Goal: Check status: Check status

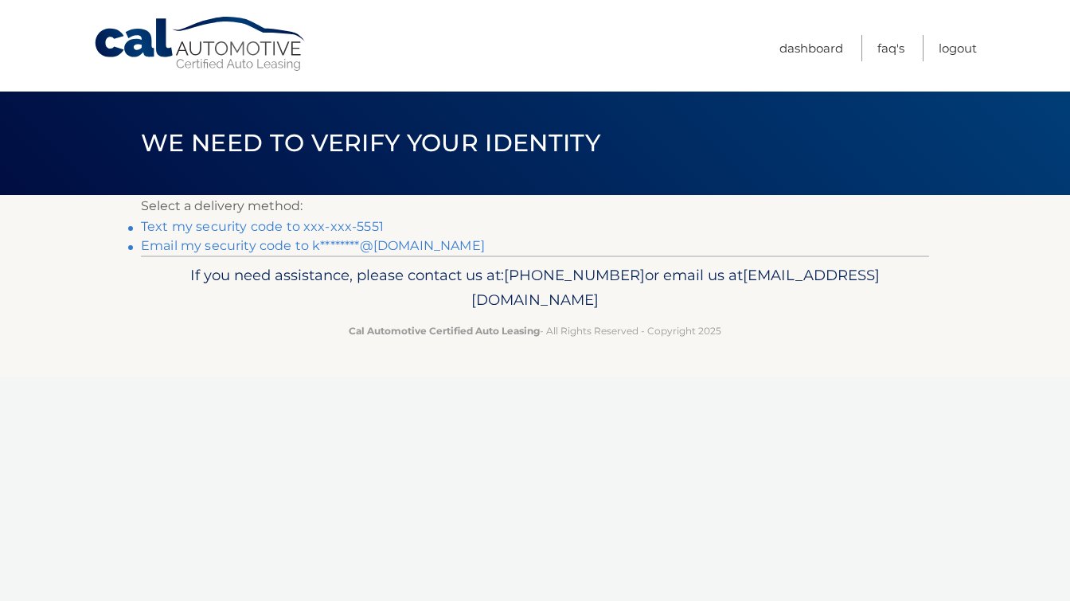
click at [229, 225] on link "Text my security code to xxx-xxx-5551" at bounding box center [262, 226] width 243 height 15
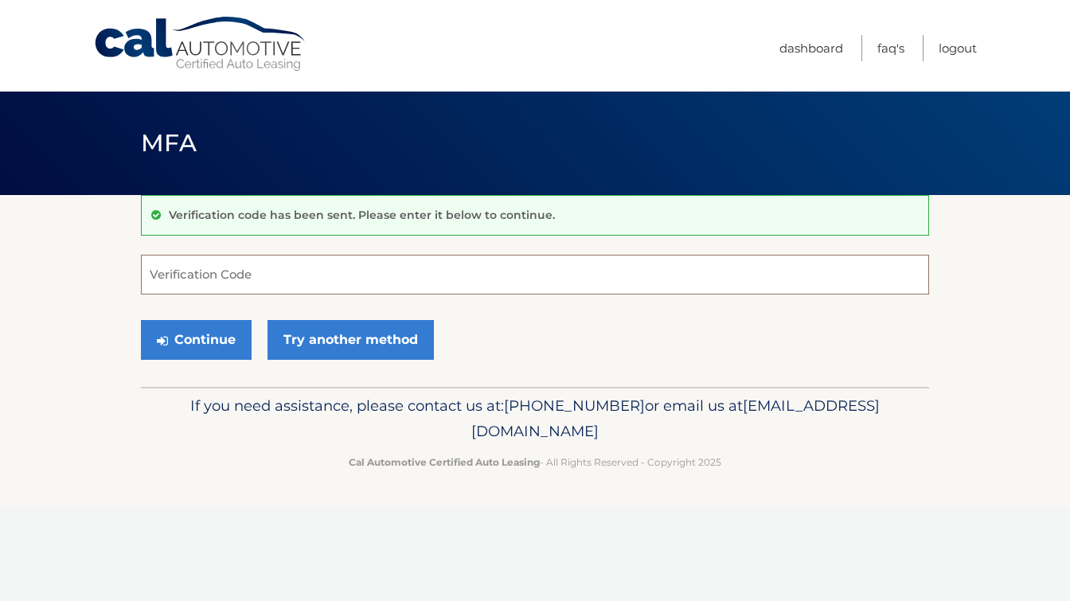
click at [206, 269] on input "Verification Code" at bounding box center [535, 275] width 788 height 40
type input "467052"
click at [210, 342] on button "Continue" at bounding box center [196, 340] width 111 height 40
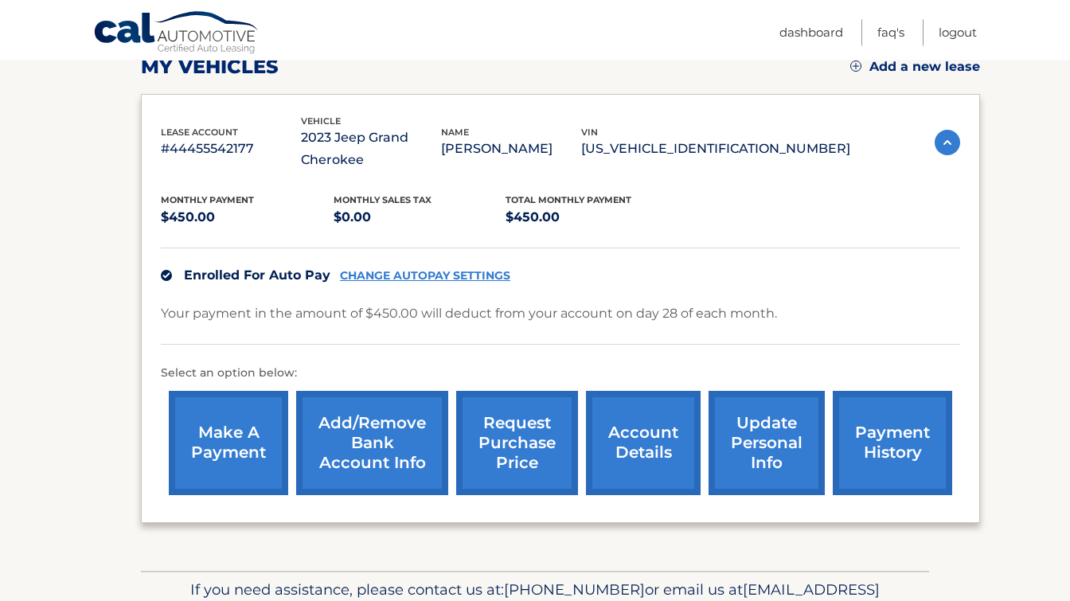
scroll to position [252, 0]
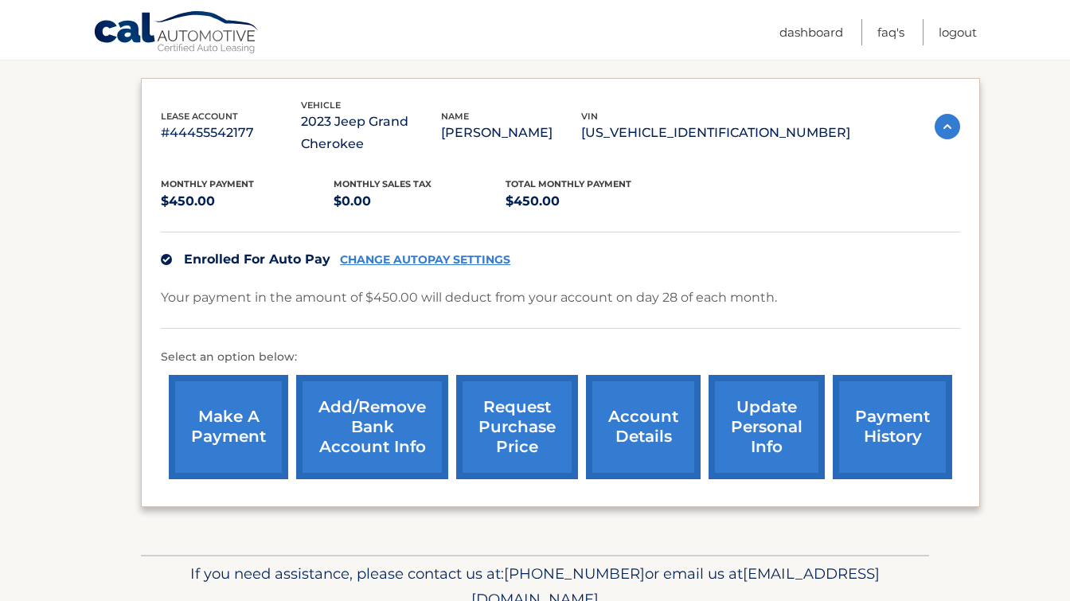
click at [605, 451] on link "account details" at bounding box center [643, 427] width 115 height 104
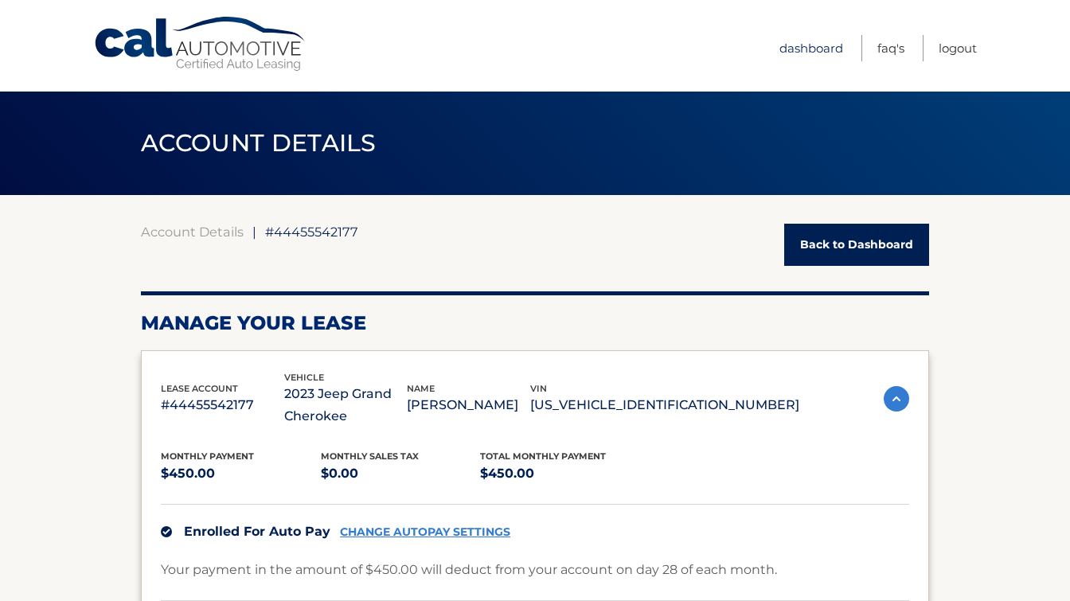
click at [804, 46] on link "Dashboard" at bounding box center [812, 48] width 64 height 26
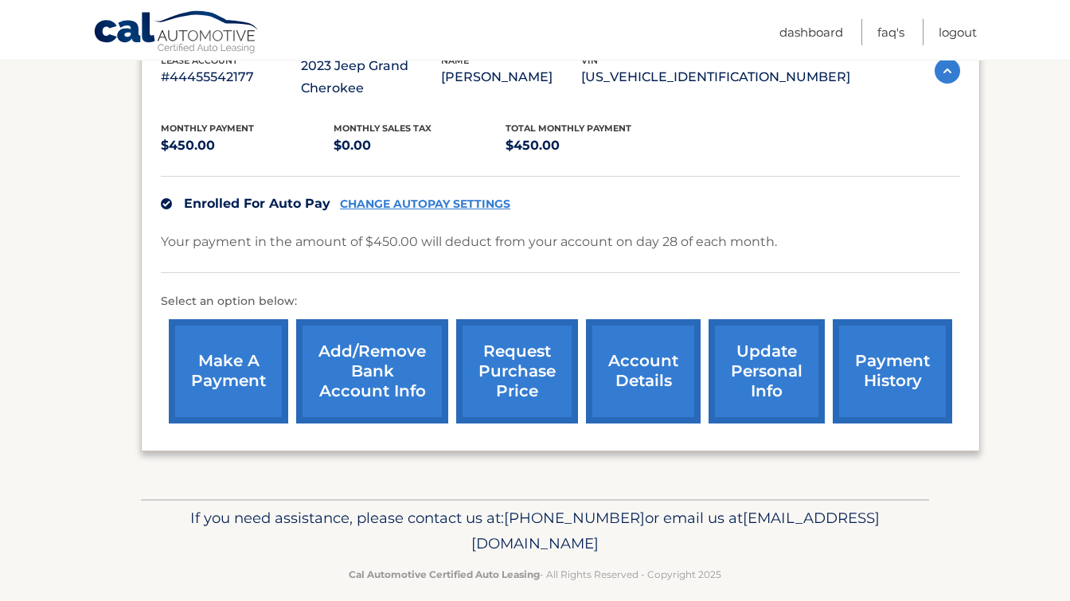
scroll to position [336, 0]
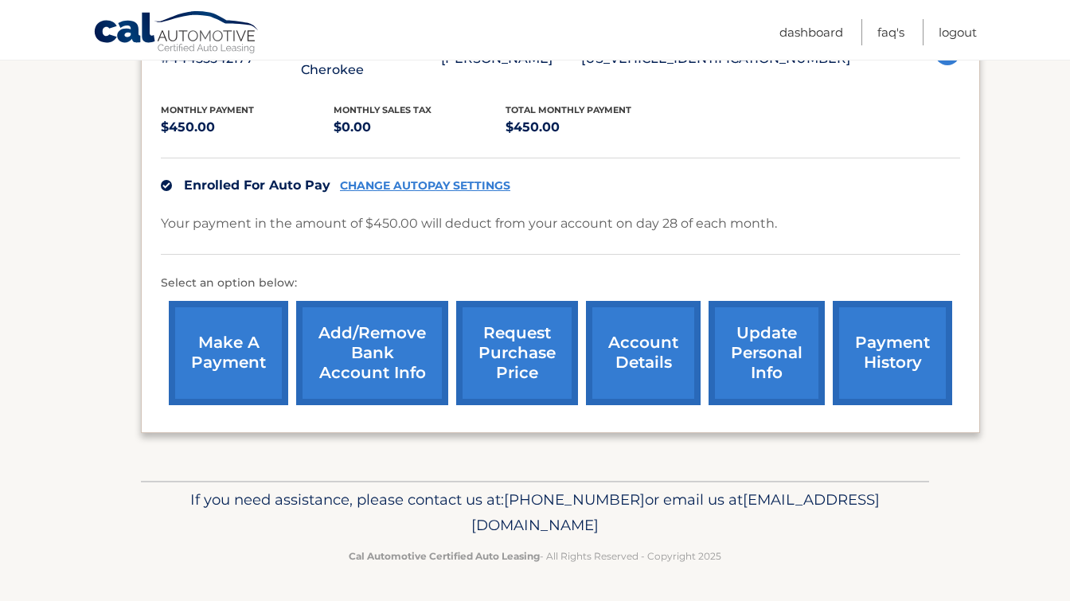
click at [478, 360] on link "request purchase price" at bounding box center [517, 353] width 122 height 104
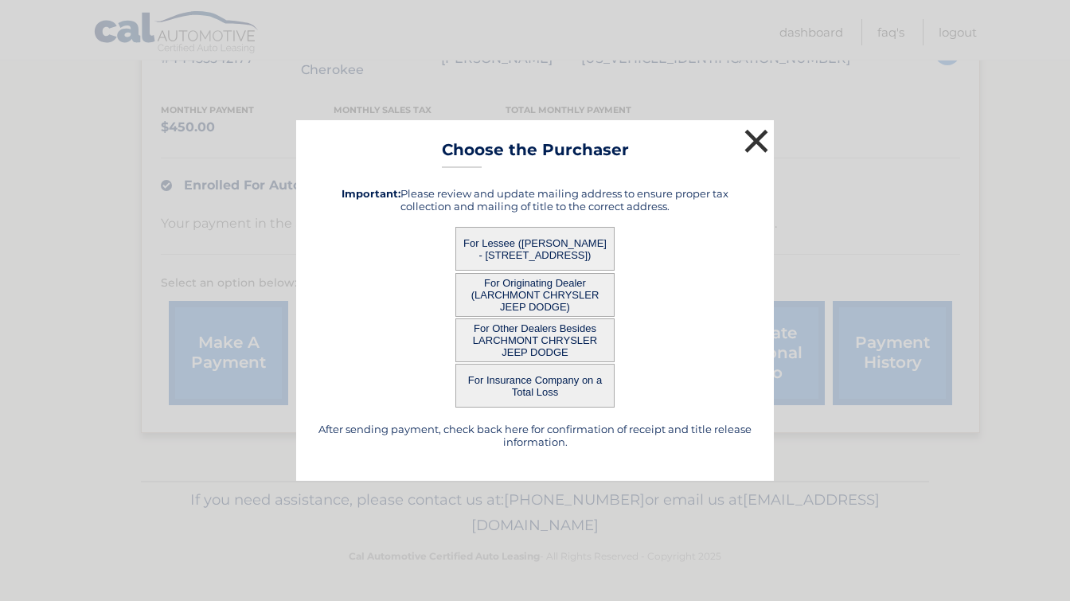
click at [757, 143] on button "×" at bounding box center [757, 141] width 32 height 32
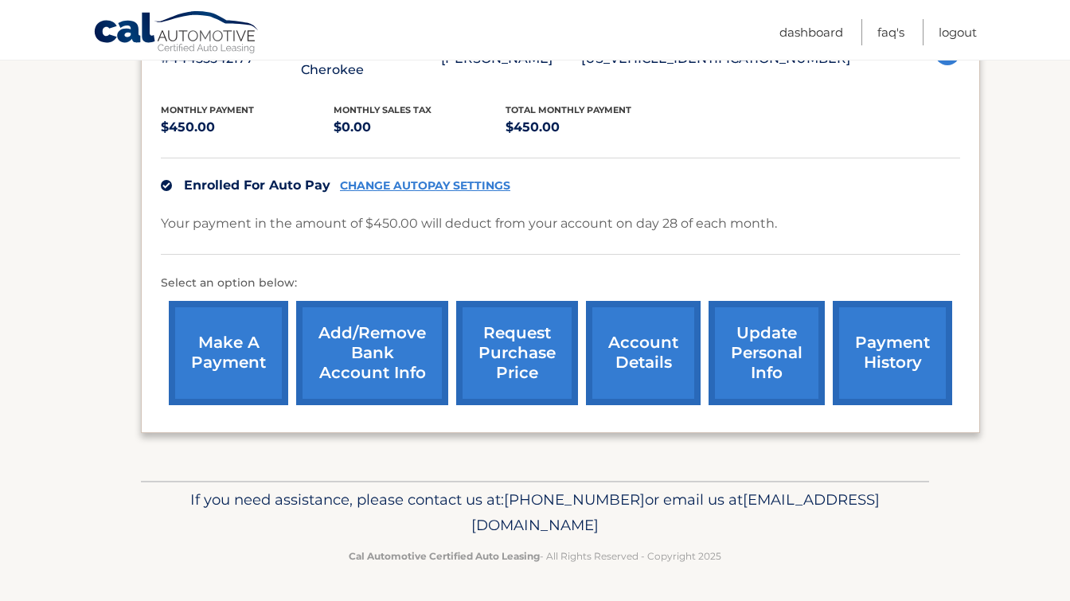
click at [604, 346] on link "account details" at bounding box center [643, 353] width 115 height 104
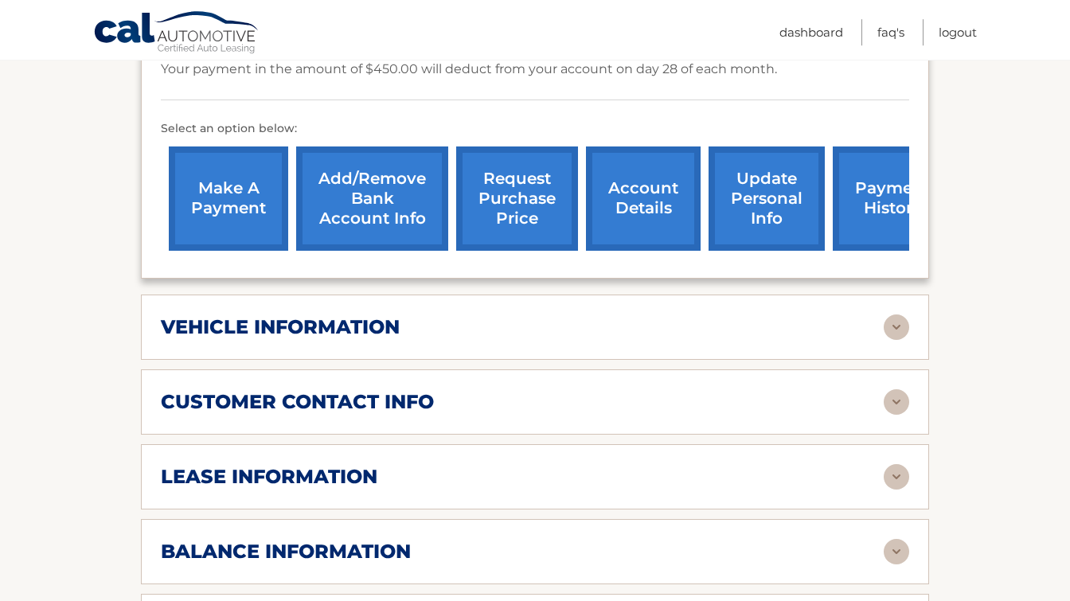
scroll to position [504, 0]
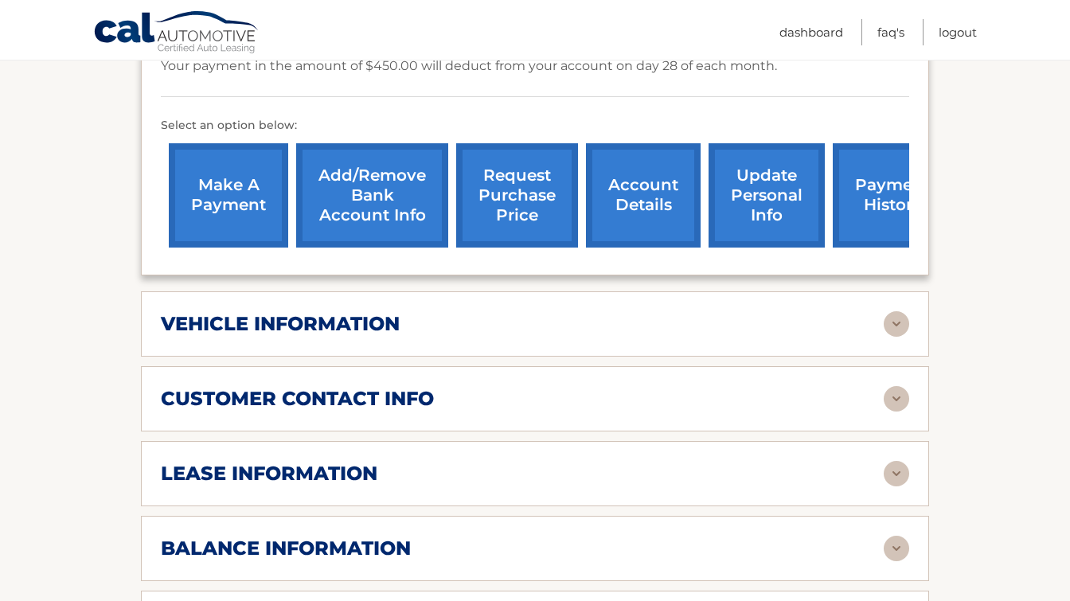
click at [387, 336] on h2 "vehicle information" at bounding box center [280, 324] width 239 height 24
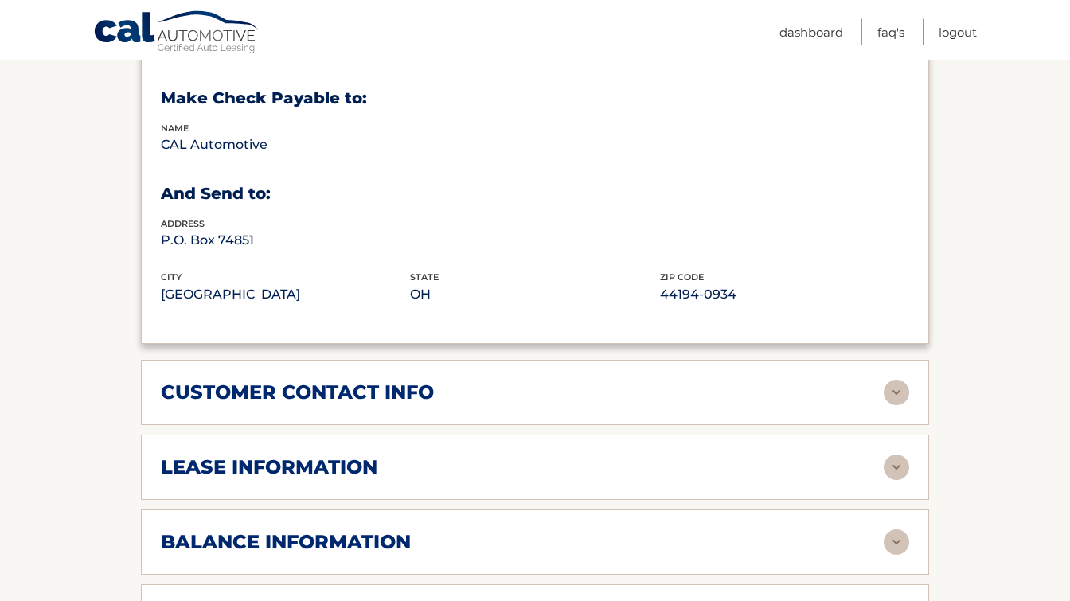
scroll to position [925, 0]
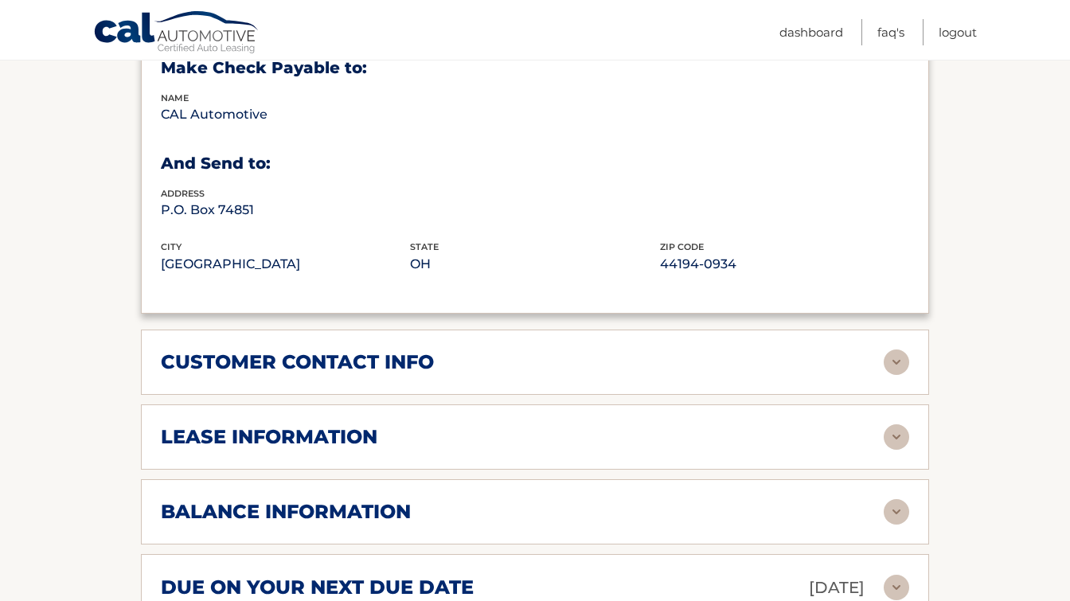
click at [334, 449] on h2 "lease information" at bounding box center [269, 437] width 217 height 24
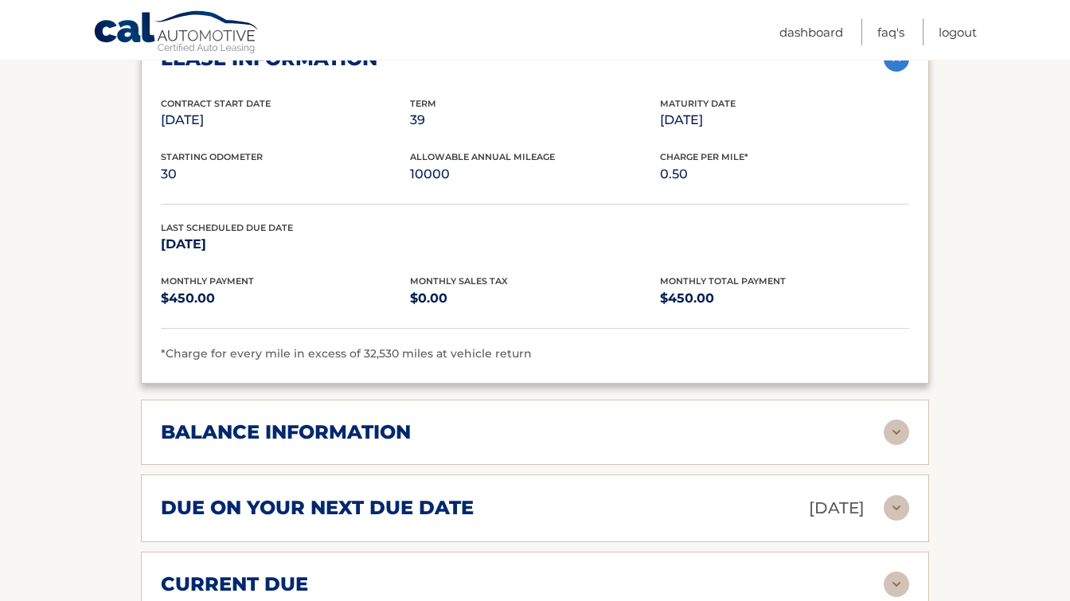
scroll to position [1345, 0]
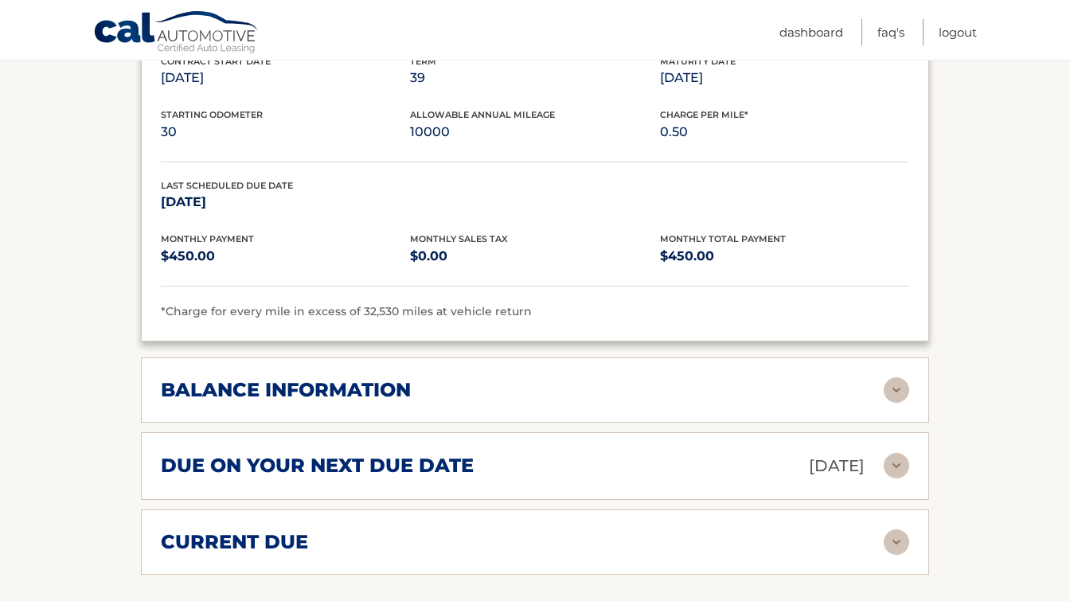
click at [322, 402] on h2 "balance information" at bounding box center [286, 390] width 250 height 24
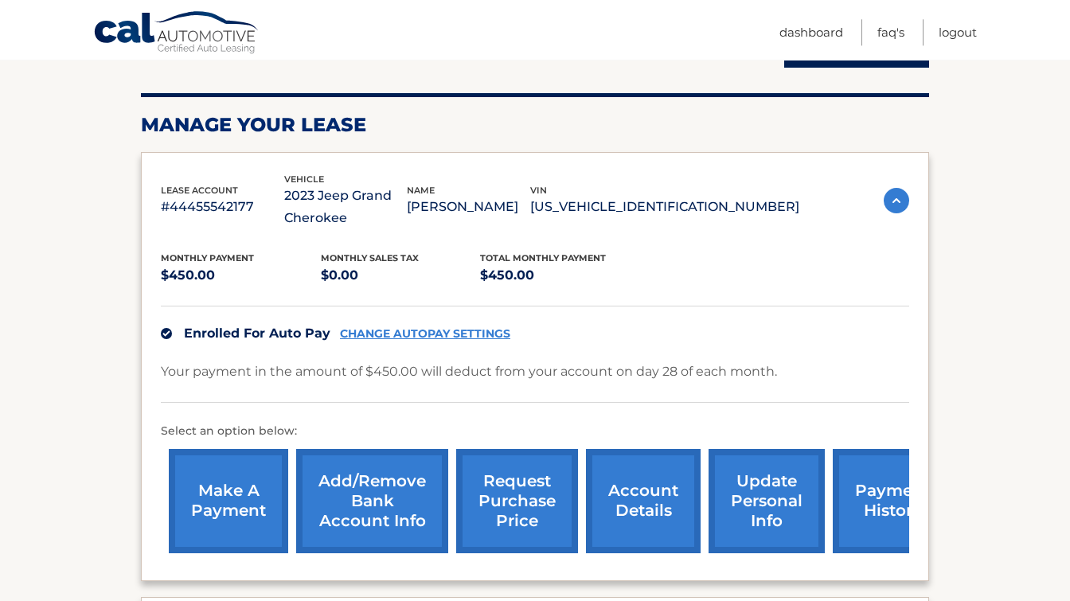
scroll to position [168, 0]
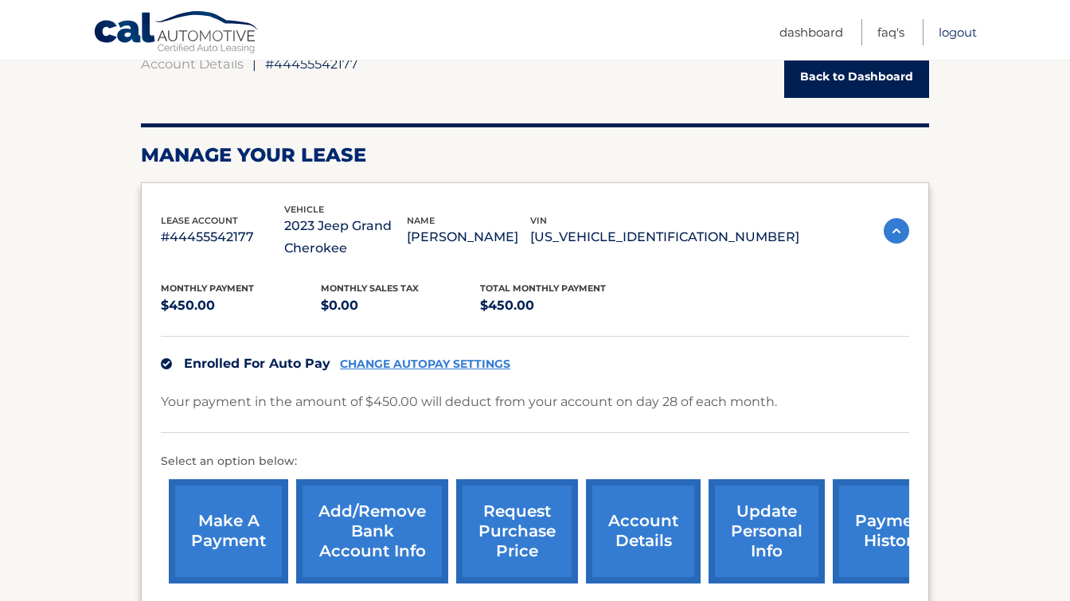
click at [961, 30] on link "Logout" at bounding box center [958, 32] width 38 height 26
